Goal: Task Accomplishment & Management: Manage account settings

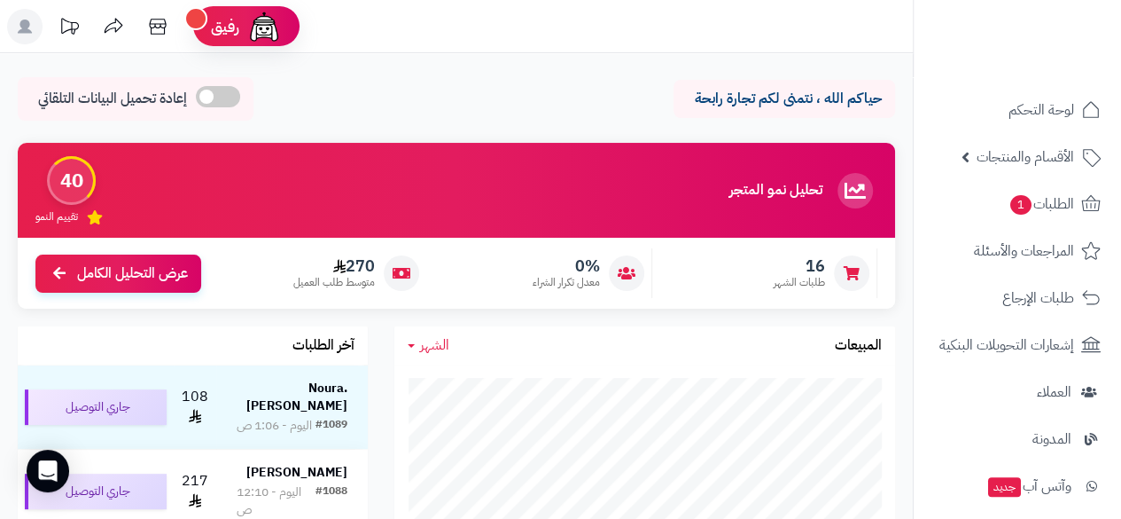
click at [672, 362] on div "الشهر اليوم الأسبوع الشهر السنة المبيعات" at bounding box center [644, 345] width 501 height 38
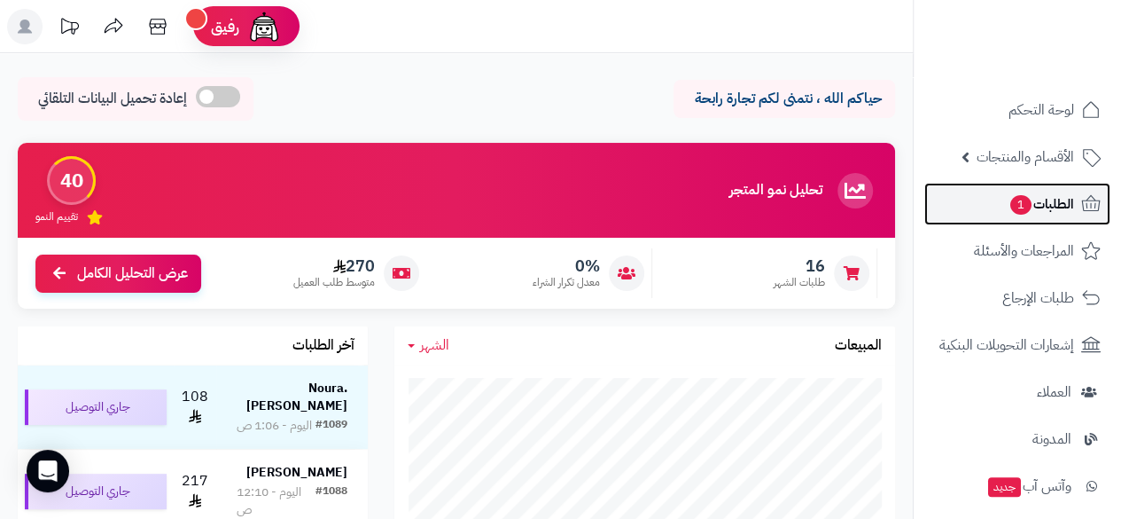
click at [1050, 205] on span "الطلبات 1" at bounding box center [1042, 203] width 66 height 25
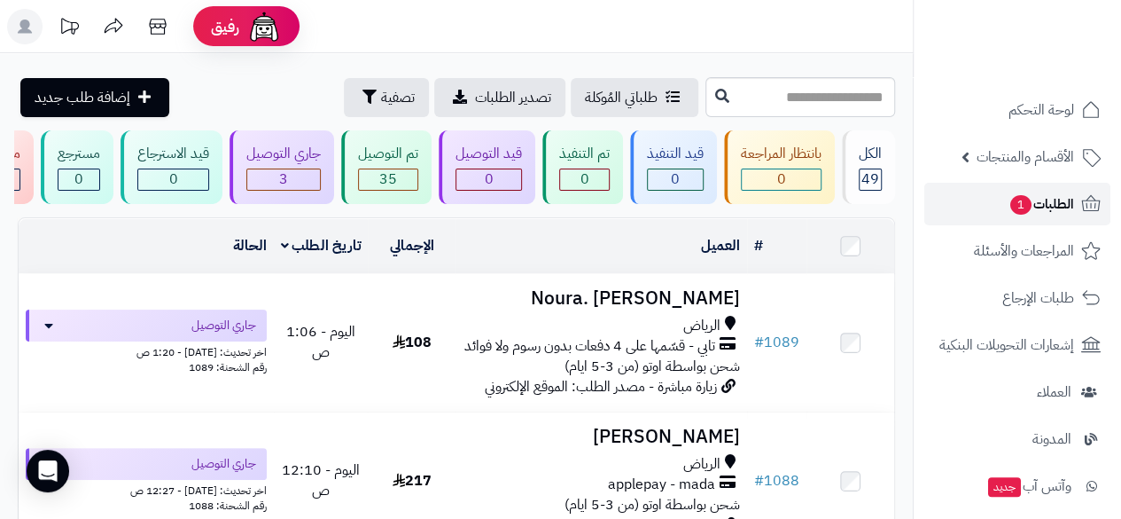
click at [1050, 201] on span "الطلبات 1" at bounding box center [1042, 203] width 66 height 25
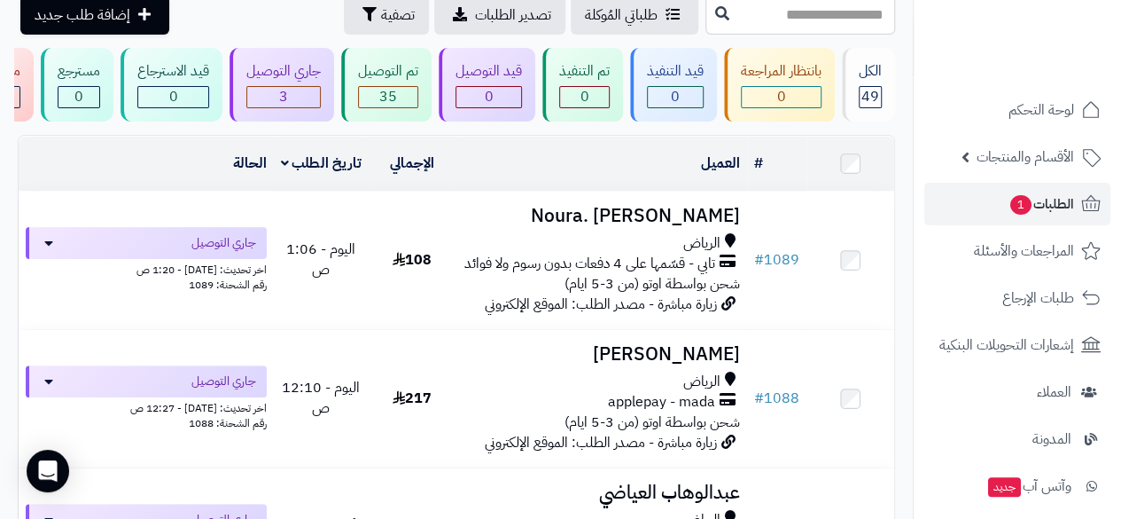
scroll to position [118, 0]
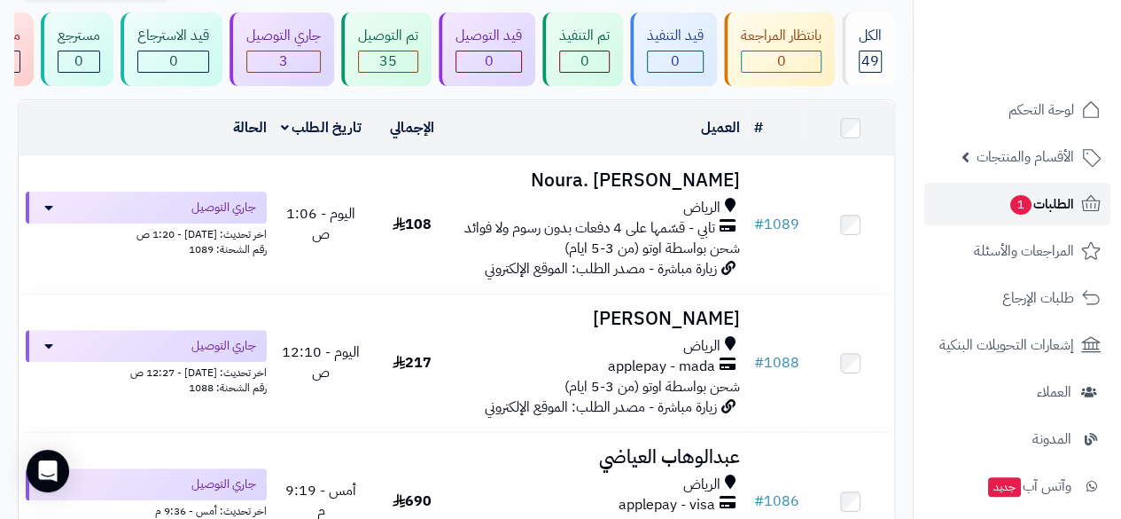
click at [1062, 208] on span "الطلبات 1" at bounding box center [1042, 203] width 66 height 25
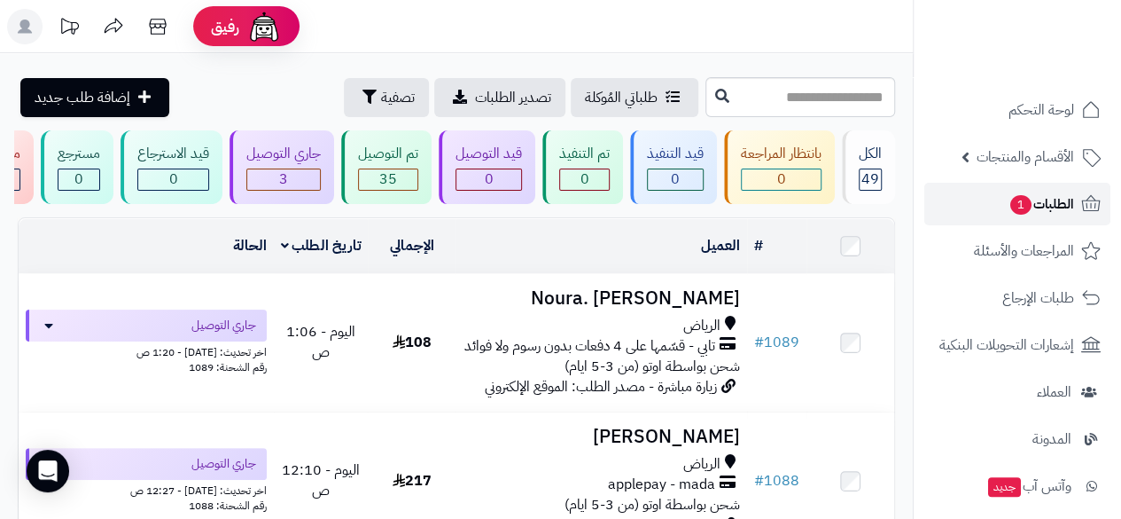
click at [1039, 199] on span "الطلبات 1" at bounding box center [1042, 203] width 66 height 25
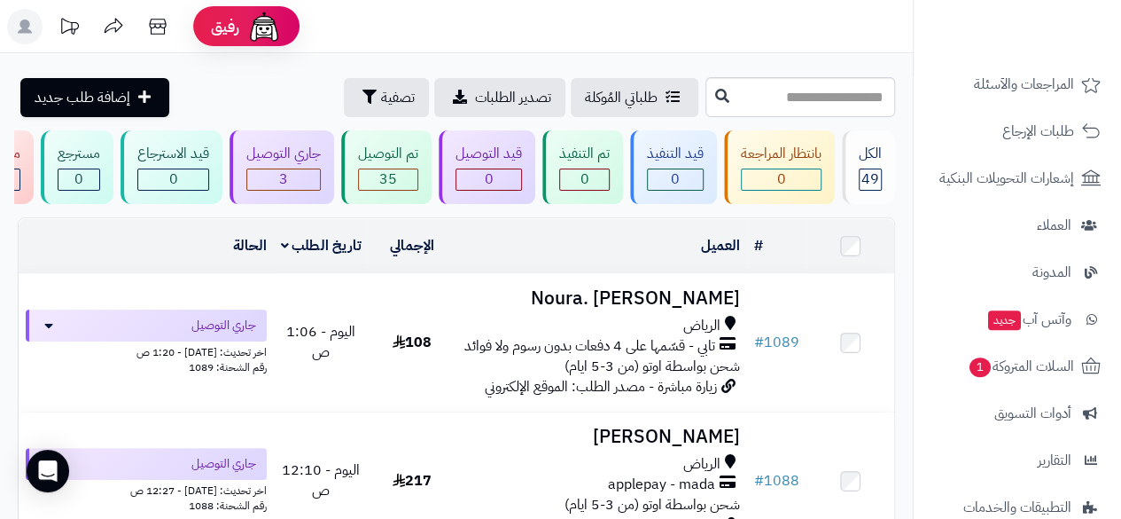
scroll to position [163, 0]
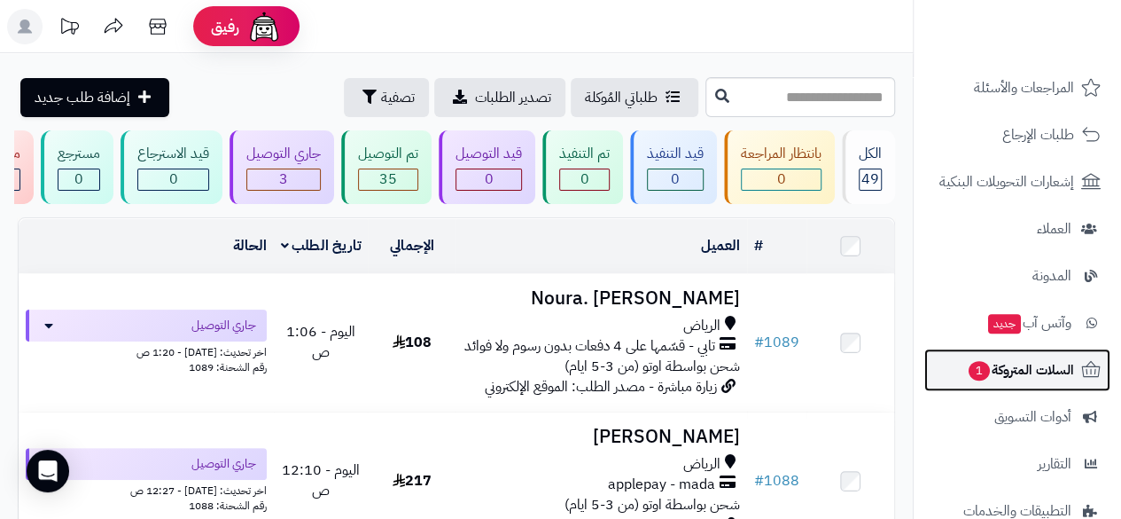
click at [1025, 371] on span "السلات المتروكة 1" at bounding box center [1020, 369] width 107 height 25
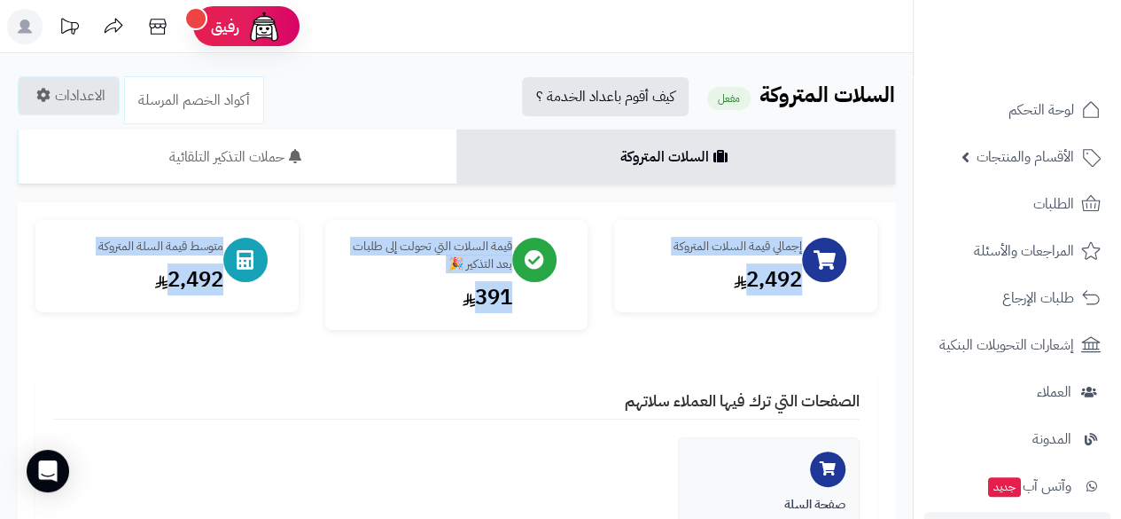
drag, startPoint x: 909, startPoint y: 327, endPoint x: 900, endPoint y: 386, distance: 59.3
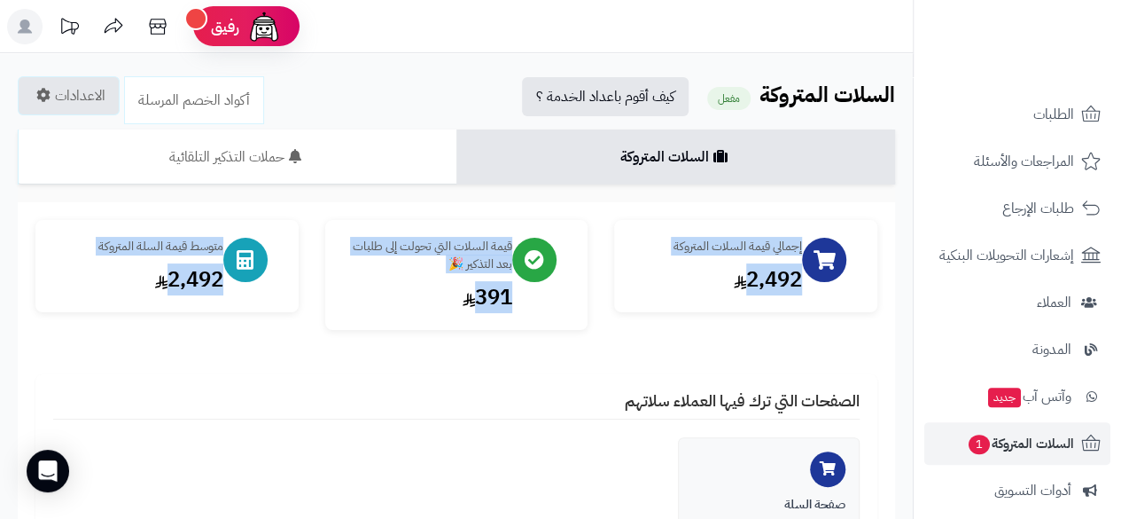
scroll to position [87, 0]
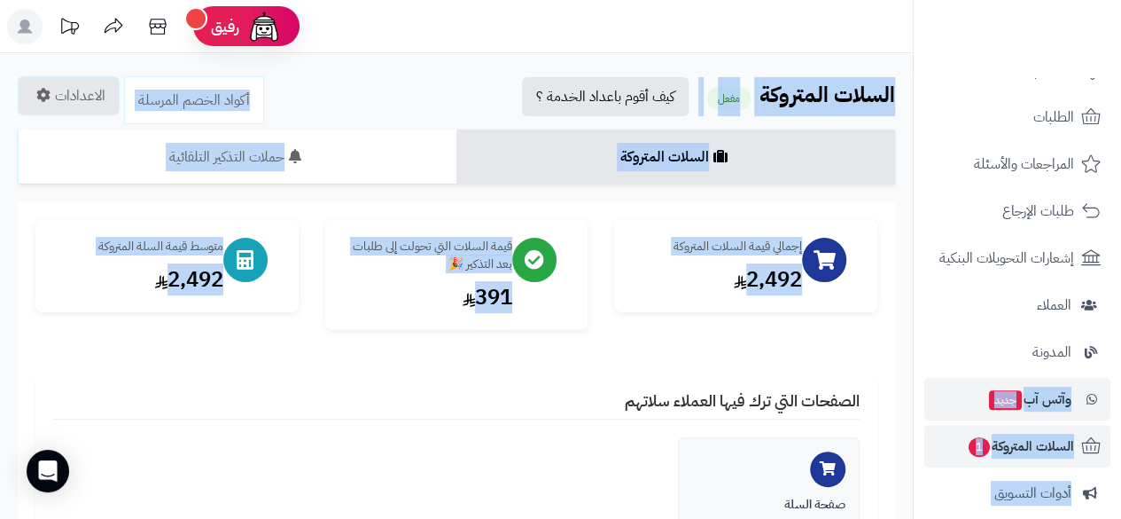
drag, startPoint x: 917, startPoint y: 369, endPoint x: 917, endPoint y: 401, distance: 31.9
click at [917, 401] on ul "لوحة التحكم الأقسام والمنتجات المنتجات مخزون الخيارات الأقسام الماركات مواصفات …" at bounding box center [1017, 375] width 207 height 747
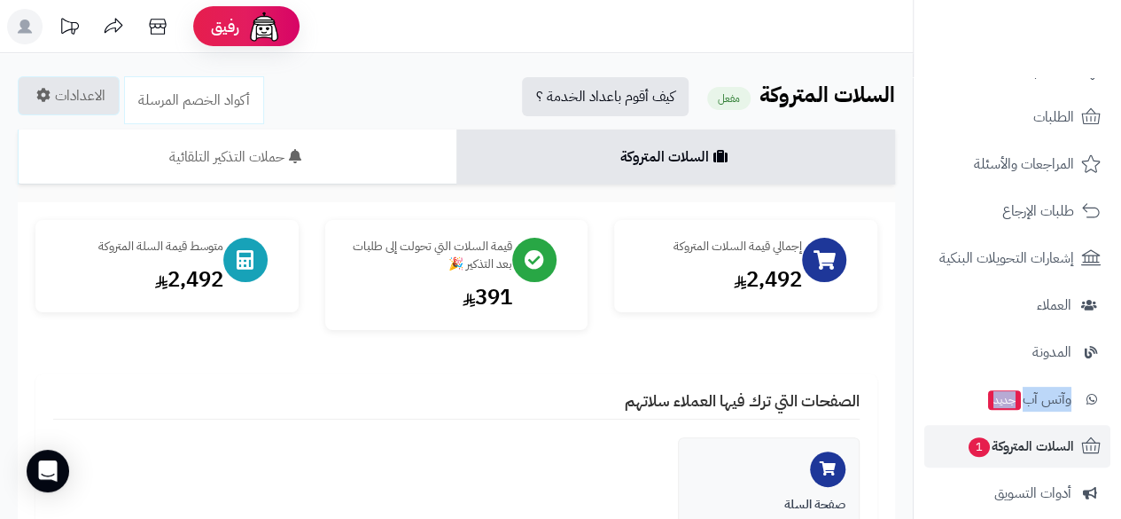
drag, startPoint x: 917, startPoint y: 394, endPoint x: 914, endPoint y: 446, distance: 51.5
click at [914, 446] on nav "لوحة التحكم الأقسام والمنتجات المنتجات مخزون الخيارات الأقسام الماركات مواصفات …" at bounding box center [1017, 281] width 208 height 519
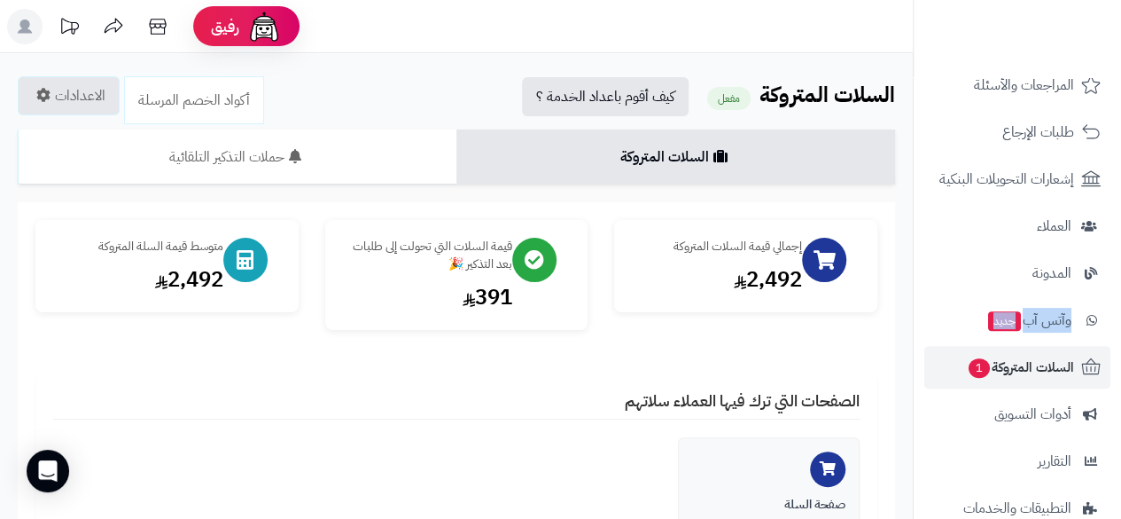
scroll to position [177, 0]
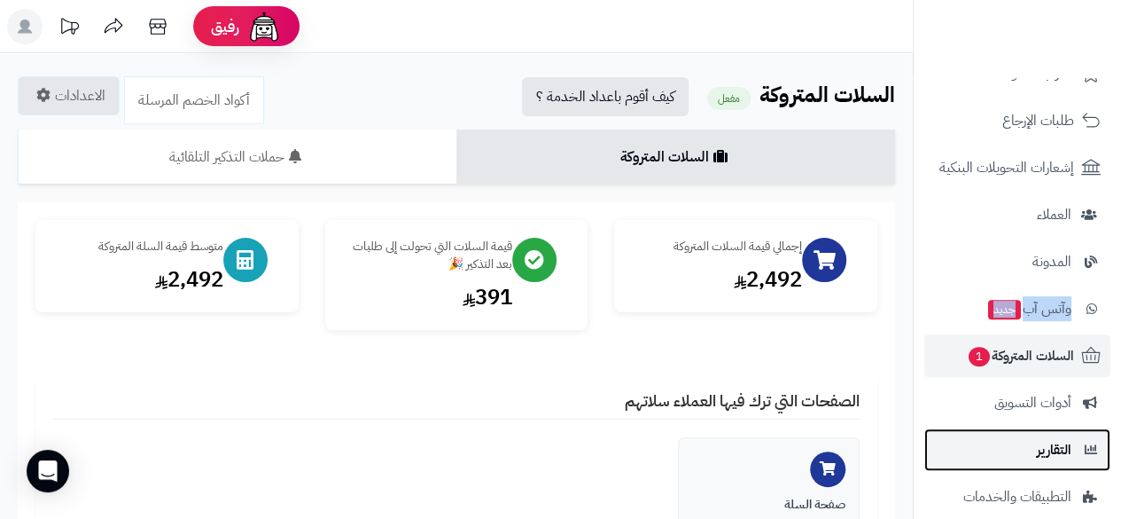
click at [1021, 451] on link "التقارير" at bounding box center [1018, 449] width 186 height 43
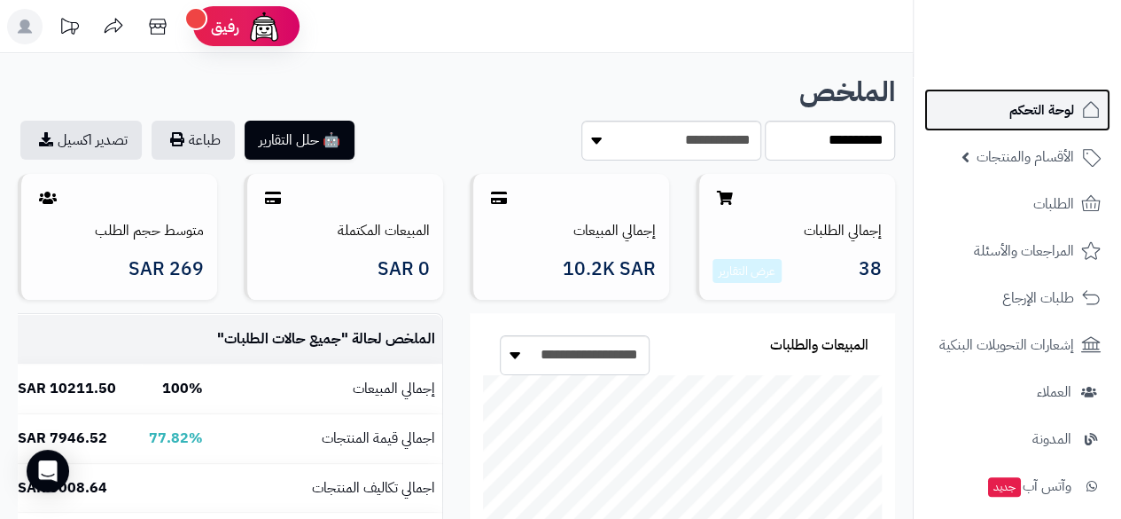
click at [1021, 108] on span "لوحة التحكم" at bounding box center [1042, 110] width 65 height 25
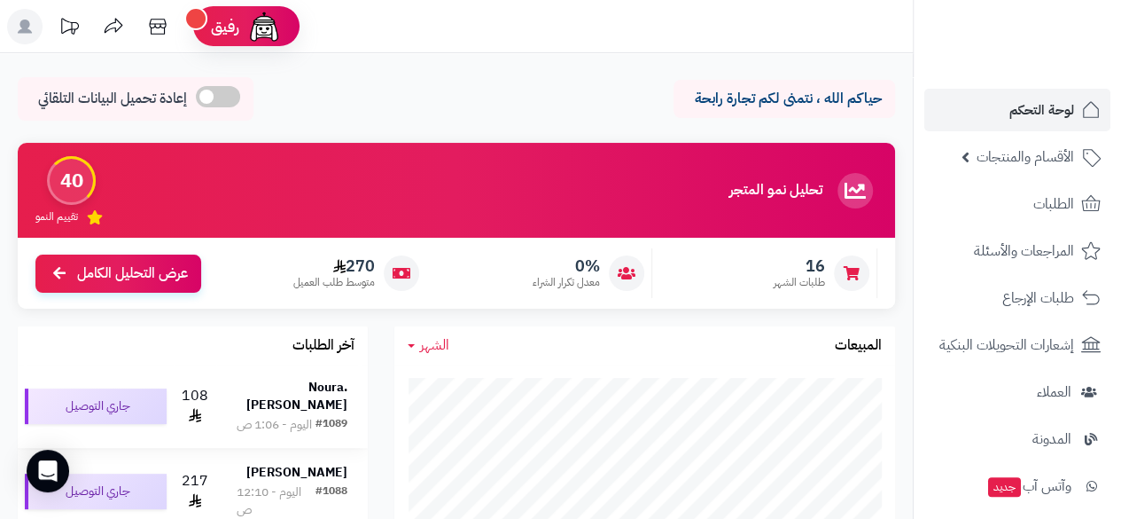
click at [310, 390] on strong "Noura. [PERSON_NAME]" at bounding box center [296, 396] width 101 height 36
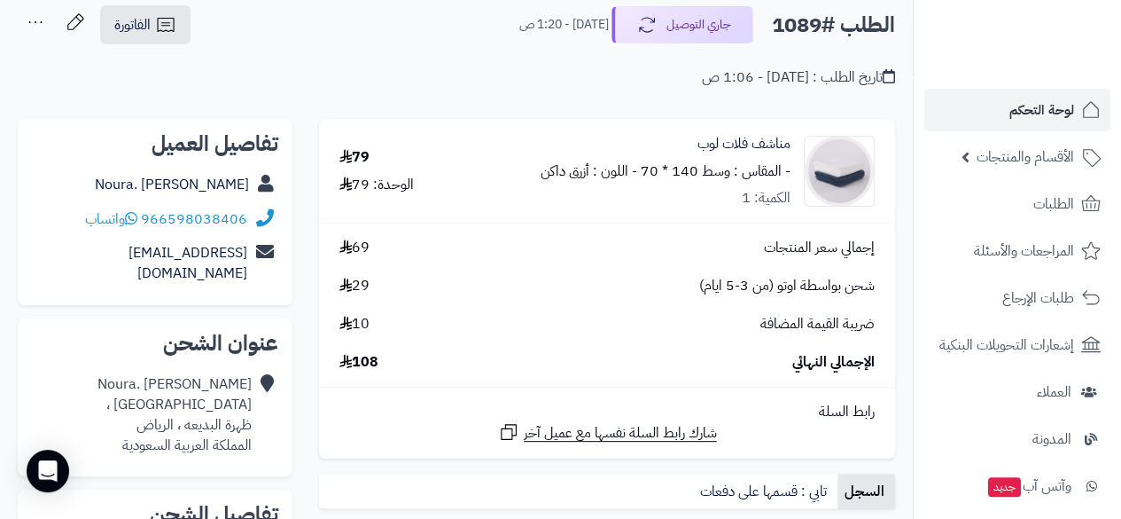
scroll to position [213, 0]
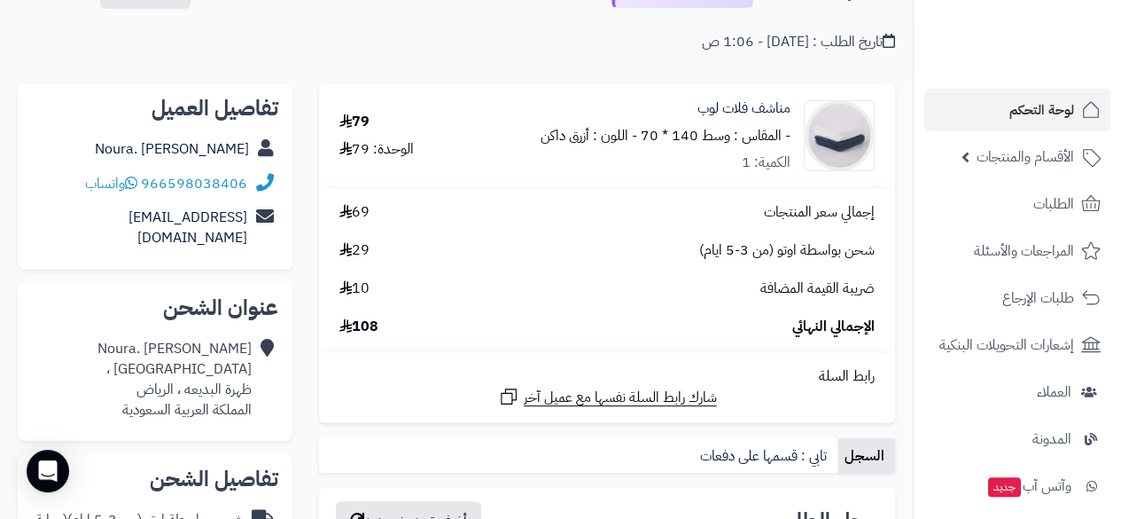
scroll to position [0, 0]
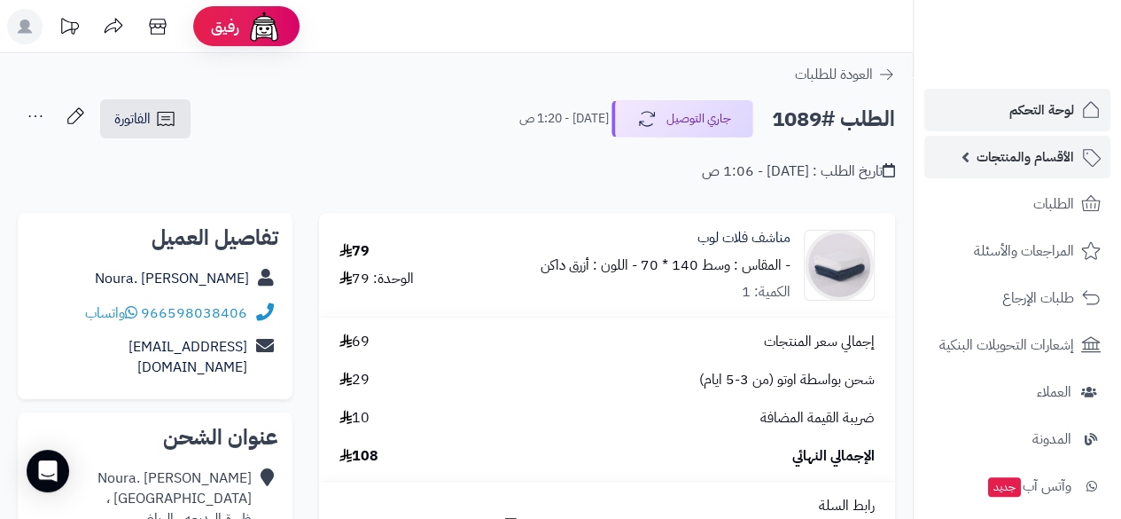
click at [972, 147] on link "الأقسام والمنتجات" at bounding box center [1018, 157] width 186 height 43
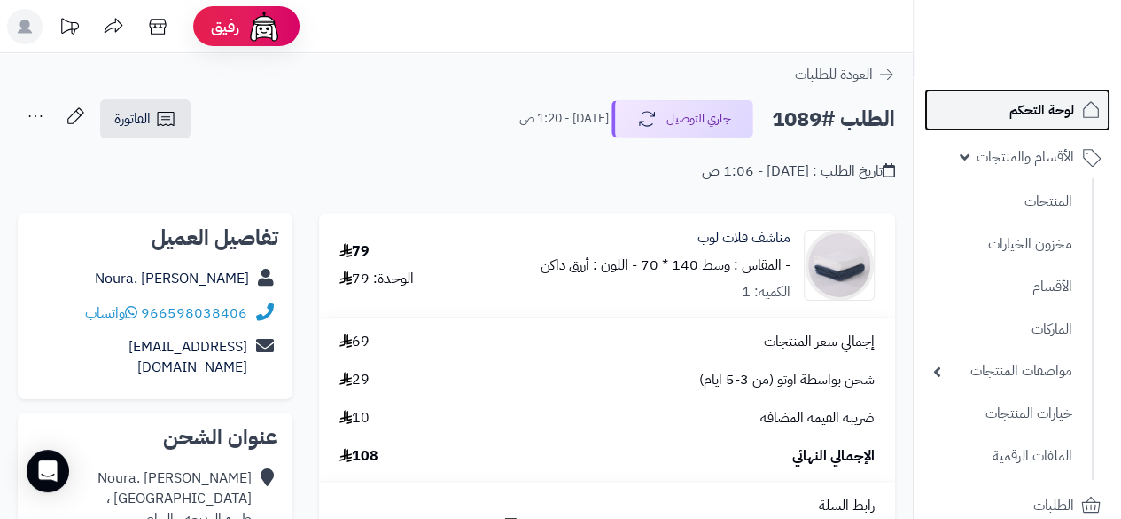
click at [1043, 109] on span "لوحة التحكم" at bounding box center [1042, 110] width 65 height 25
